Goal: Ask a question

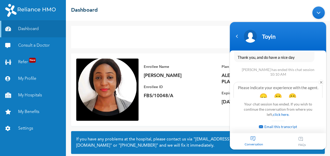
scroll to position [1400, 0]
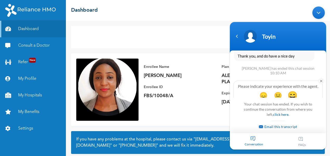
click at [292, 90] on span "😄" at bounding box center [292, 95] width 10 height 10
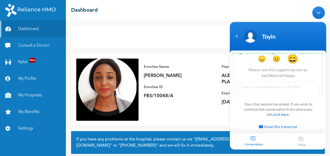
scroll to position [1442, 0]
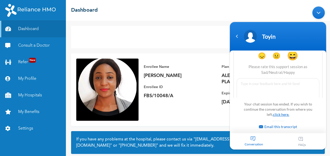
click at [278, 116] on link "click here." at bounding box center [281, 114] width 16 height 4
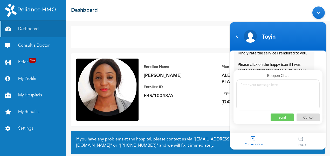
scroll to position [1354, 0]
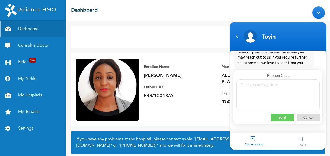
click at [270, 97] on textarea at bounding box center [277, 94] width 83 height 31
type textarea "Hello Tea"
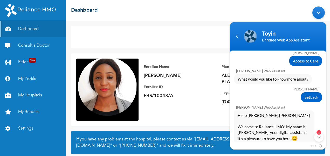
scroll to position [397, 0]
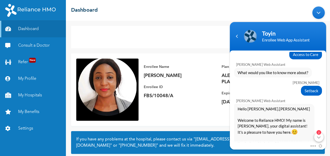
click at [319, 136] on div "2" at bounding box center [318, 136] width 9 height 9
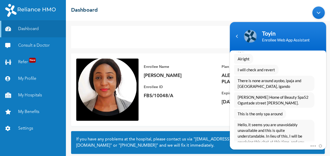
scroll to position [1263, 0]
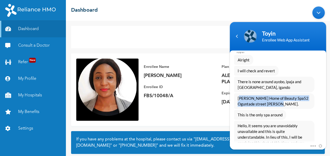
drag, startPoint x: 277, startPoint y: 87, endPoint x: 230, endPoint y: 77, distance: 47.6
copy span "[PERSON_NAME] Home of Beauty Spa52 Oguntade street [PERSON_NAME]."
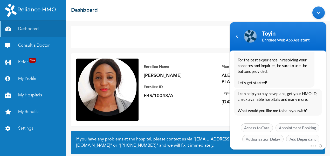
scroll to position [1554, 0]
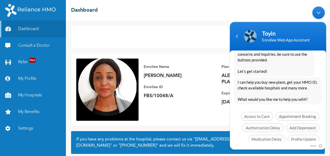
click at [299, 146] on span "See more options" at bounding box center [301, 150] width 36 height 9
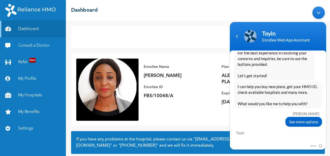
scroll to position [1599, 0]
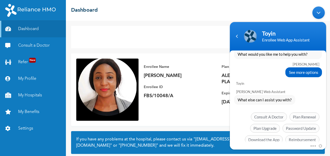
click at [147, 33] on div "Consult a Doctor" at bounding box center [197, 37] width 253 height 22
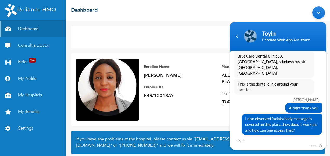
scroll to position [1036, 0]
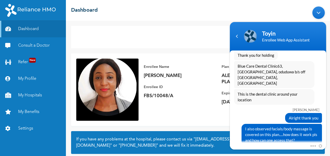
click at [267, 113] on div "Alright thank you" at bounding box center [278, 118] width 88 height 10
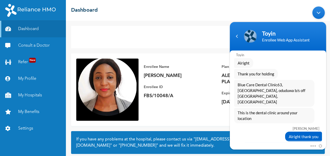
scroll to position [1017, 0]
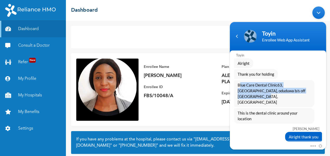
drag, startPoint x: 305, startPoint y: 86, endPoint x: 230, endPoint y: 80, distance: 75.4
click at [230, 80] on div "Blue Care Dental Clinic63, [GEOGRAPHIC_DATA], oduduwa b/s off [GEOGRAPHIC_DATA]…" at bounding box center [278, 93] width 96 height 27
copy span "Blue Care Dental Clinic63, [GEOGRAPHIC_DATA], oduduwa b/s off [GEOGRAPHIC_DATA]…"
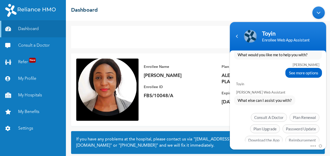
scroll to position [1599, 0]
click at [303, 147] on span "Chat with an agent" at bounding box center [299, 151] width 39 height 9
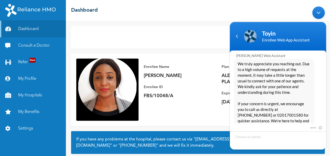
scroll to position [1708, 0]
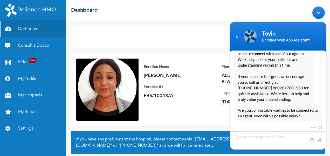
click at [157, 35] on div "Consult a Doctor" at bounding box center [197, 37] width 253 height 22
click at [259, 133] on textarea "Type your message and hit 'Enter'" at bounding box center [278, 140] width 96 height 18
click at [147, 115] on div "Enrollee Name [PERSON_NAME] Enrollee ID FBS/10048/A Plan Info ALEXANDRITE INDIV…" at bounding box center [197, 89] width 253 height 73
drag, startPoint x: 283, startPoint y: 144, endPoint x: 216, endPoint y: 136, distance: 67.9
click html "Toyin Enrollee Web App Assistant [PERSON_NAME] Hello, good morning [PERSON_NAME…"
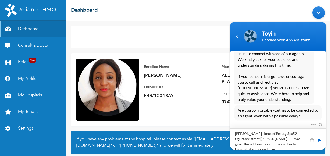
scroll to position [0, 0]
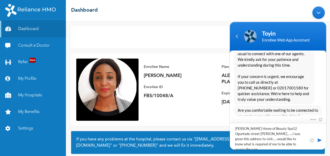
type textarea "[PERSON_NAME] Home of Beauty Spa52 Oguntade street [PERSON_NAME].......I was gi…"
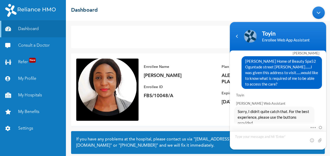
scroll to position [1804, 0]
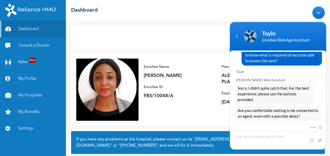
click at [277, 129] on span "Yes, I’ll wait" at bounding box center [272, 133] width 27 height 9
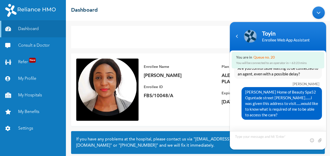
scroll to position [1740, 0]
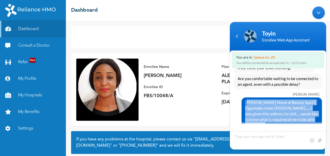
drag, startPoint x: 263, startPoint y: 102, endPoint x: 238, endPoint y: 80, distance: 33.4
click at [238, 97] on div "[PERSON_NAME] Home of Beauty Spa52 Oguntade street [PERSON_NAME].......I was gi…" at bounding box center [278, 113] width 88 height 33
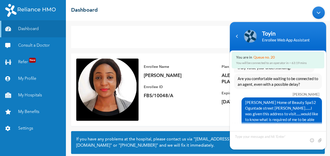
drag, startPoint x: 238, startPoint y: 80, endPoint x: 239, endPoint y: 77, distance: 3.0
click at [239, 97] on div "[PERSON_NAME] Home of Beauty Spa52 Oguntade street [PERSON_NAME].......I was gi…" at bounding box center [278, 113] width 88 height 33
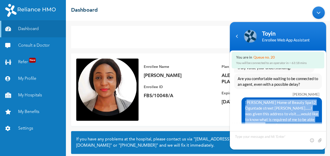
drag, startPoint x: 259, startPoint y: 103, endPoint x: 239, endPoint y: 75, distance: 34.2
click at [239, 97] on div "[PERSON_NAME] Home of Beauty Spa52 Oguntade street [PERSON_NAME].......I was gi…" at bounding box center [278, 113] width 88 height 33
copy span "[PERSON_NAME] Home of Beauty Spa52 Oguntade street [PERSON_NAME].......I was gi…"
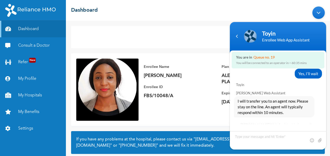
scroll to position [1878, 0]
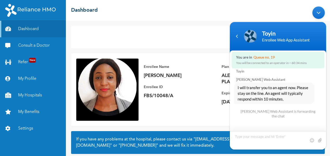
click at [261, 136] on textarea "Type your message and hit 'Enter'" at bounding box center [278, 140] width 96 height 18
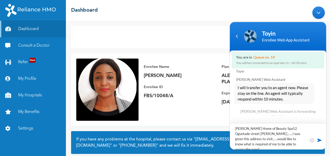
click at [290, 145] on textarea "[PERSON_NAME] Home of Beauty Spa52 Oguntade street [PERSON_NAME].......I was gi…" at bounding box center [278, 136] width 96 height 26
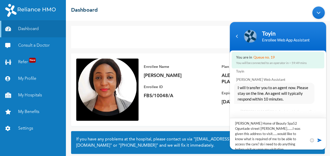
scroll to position [0, 0]
type textarea "[PERSON_NAME] Home of Beauty Spa52 Oguntade street [PERSON_NAME].......I was gi…"
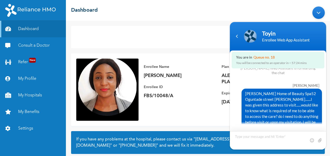
scroll to position [1925, 0]
